Goal: Information Seeking & Learning: Learn about a topic

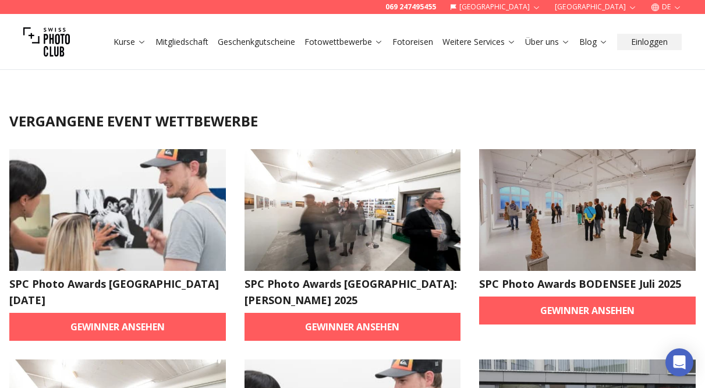
click at [546, 8] on button "[GEOGRAPHIC_DATA]" at bounding box center [495, 7] width 101 height 14
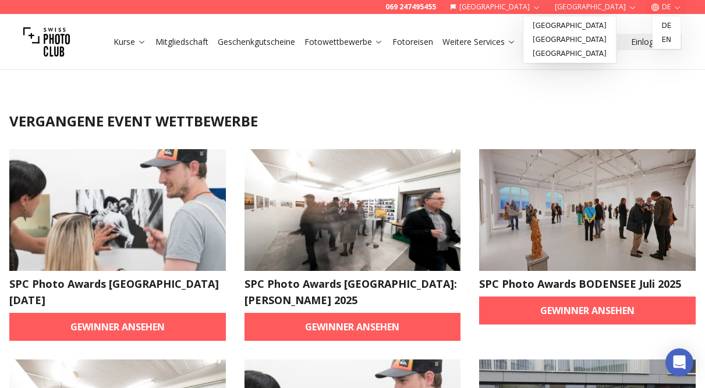
click at [684, 9] on button "DE" at bounding box center [666, 7] width 40 height 14
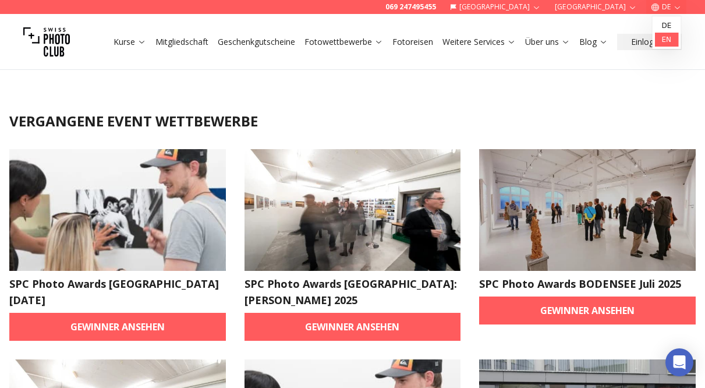
click at [668, 44] on link "en" at bounding box center [667, 40] width 24 height 14
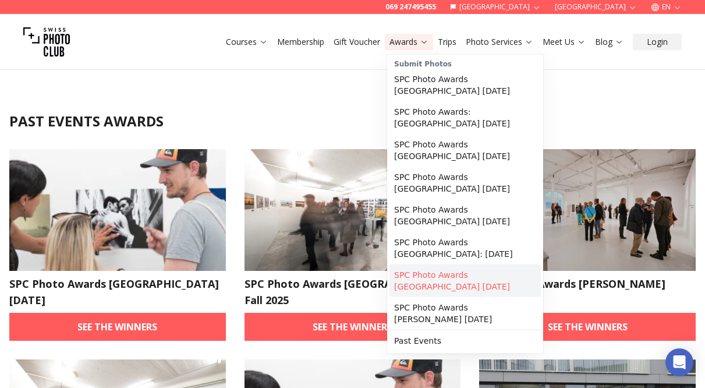
click at [465, 264] on link "SPC Photo Awards [GEOGRAPHIC_DATA] [DATE]" at bounding box center [464, 280] width 151 height 33
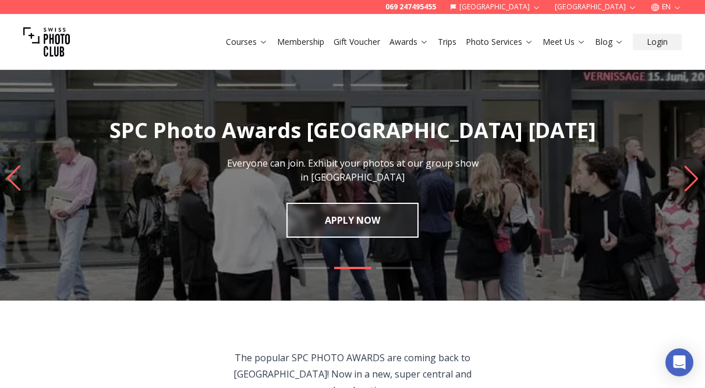
click at [687, 179] on icon "Next slide" at bounding box center [691, 178] width 16 height 26
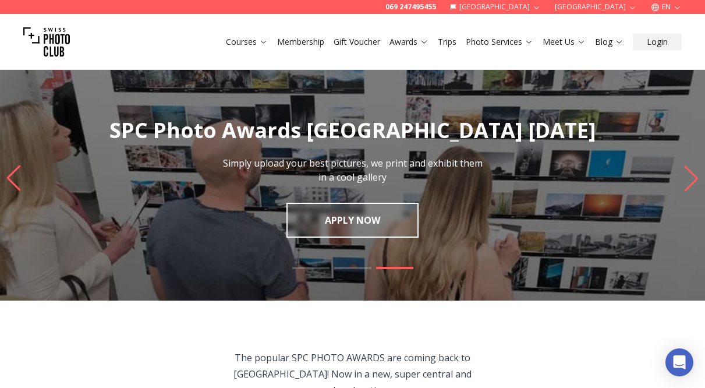
click at [691, 178] on icon "Next slide" at bounding box center [691, 178] width 16 height 26
click at [686, 184] on icon "Next slide" at bounding box center [691, 178] width 16 height 26
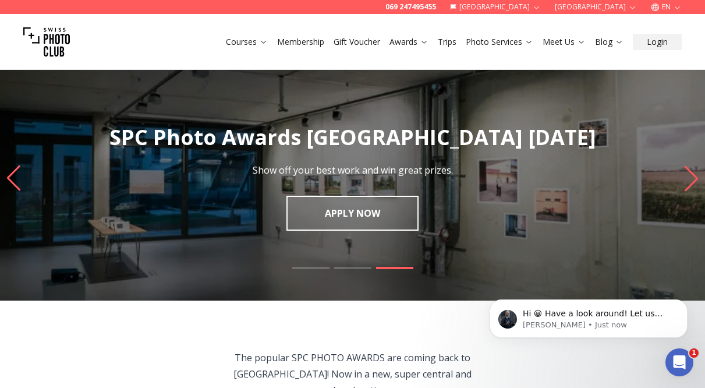
click at [422, 40] on icon at bounding box center [424, 41] width 9 height 9
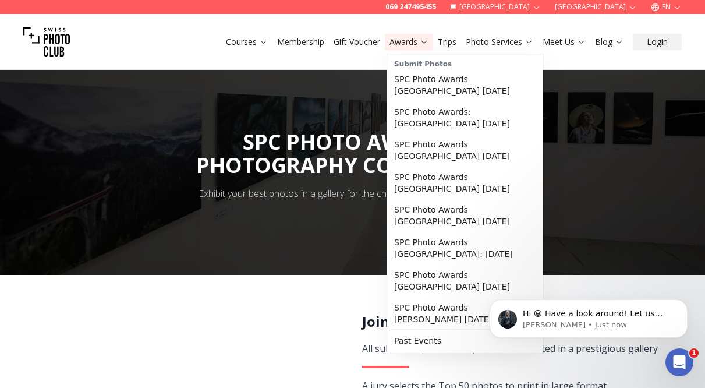
click at [422, 40] on icon at bounding box center [424, 41] width 9 height 9
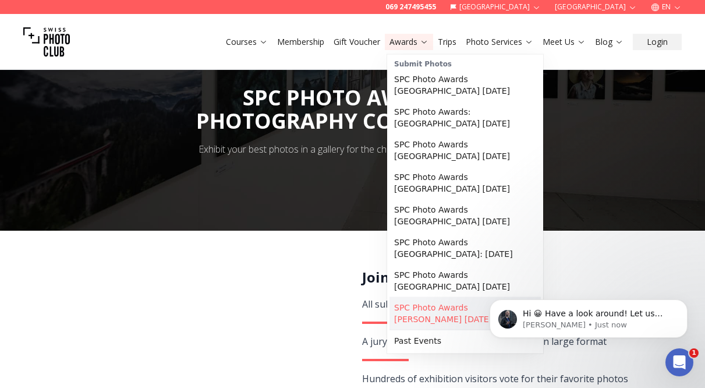
scroll to position [58, 0]
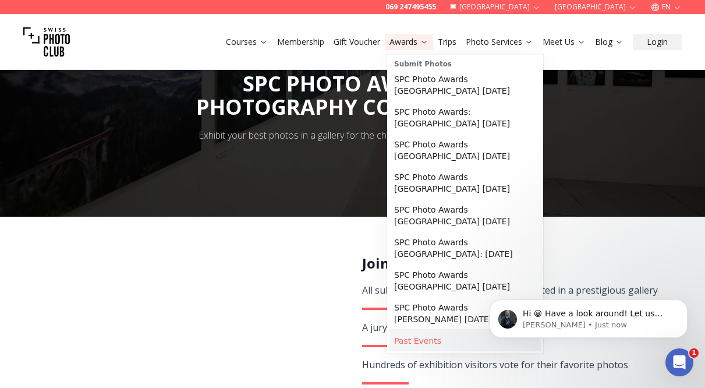
click at [435, 330] on link "Past Events" at bounding box center [464, 340] width 151 height 21
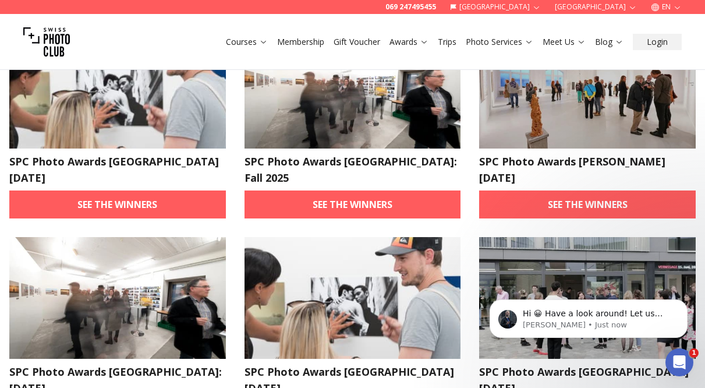
scroll to position [116, 0]
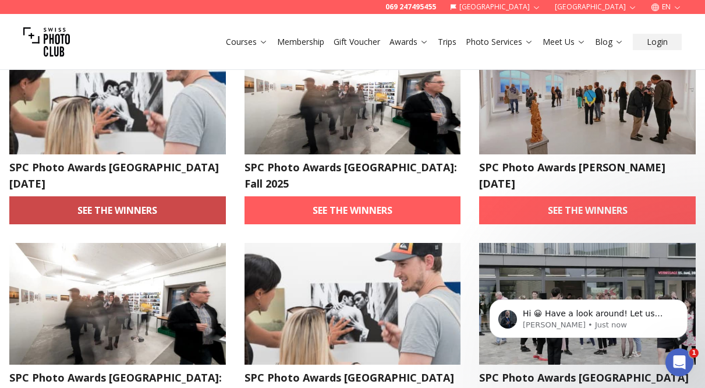
click at [187, 213] on link "See the winners" at bounding box center [117, 210] width 216 height 28
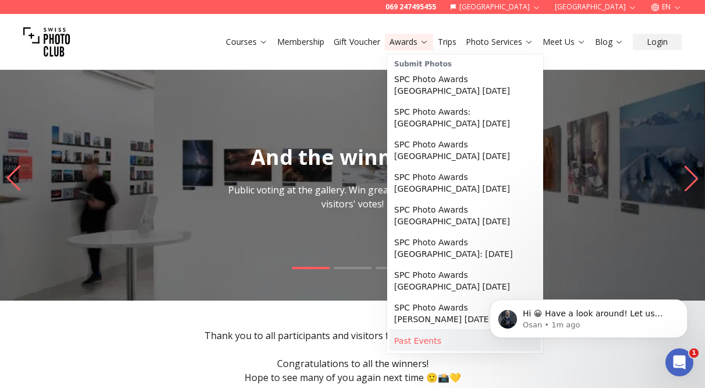
click at [442, 330] on link "Past Events" at bounding box center [464, 340] width 151 height 21
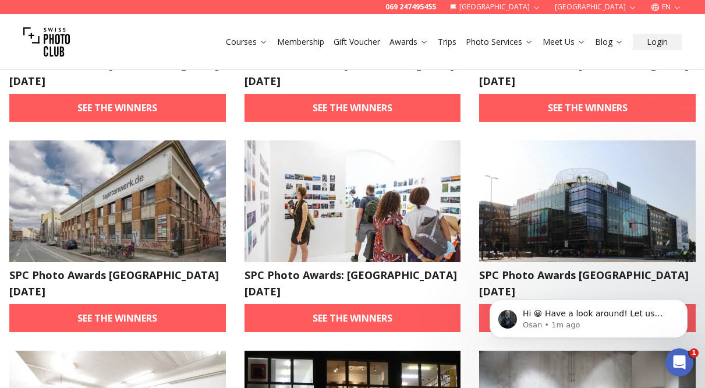
scroll to position [407, 0]
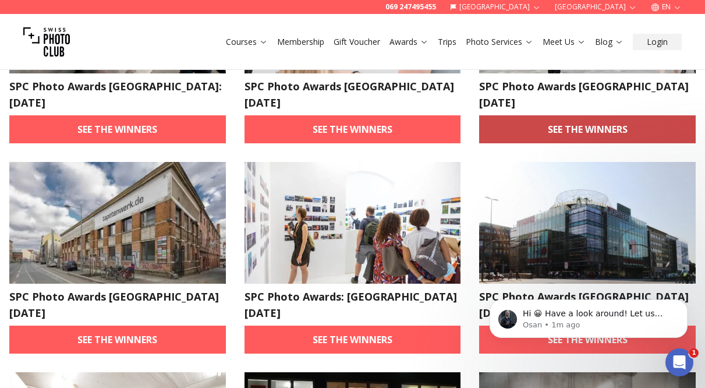
click at [582, 115] on link "See the winners" at bounding box center [587, 129] width 216 height 28
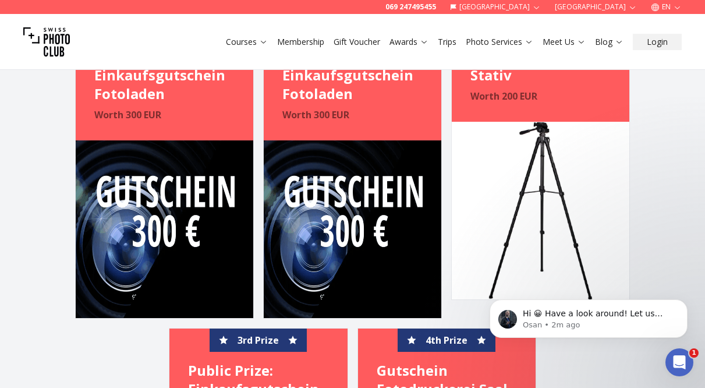
scroll to position [2037, 0]
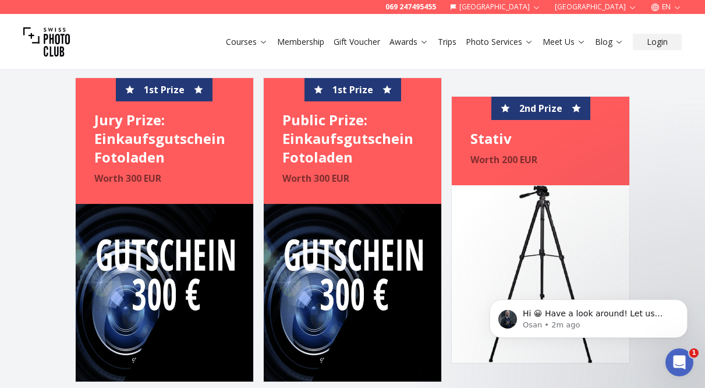
click at [136, 160] on h4 "Jury Prize: Einkaufsgutschein Fotoladen" at bounding box center [164, 139] width 140 height 56
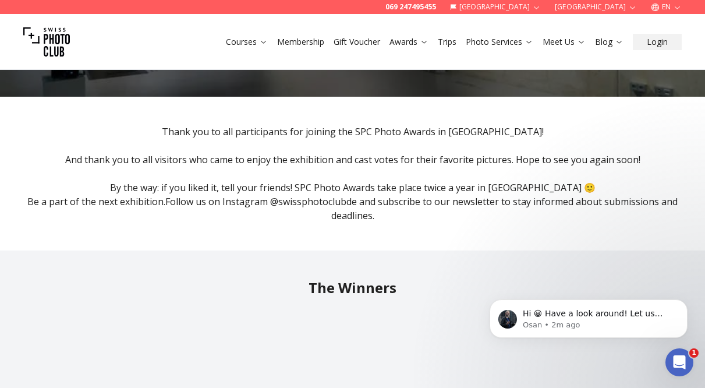
scroll to position [0, 0]
